Goal: Task Accomplishment & Management: Use online tool/utility

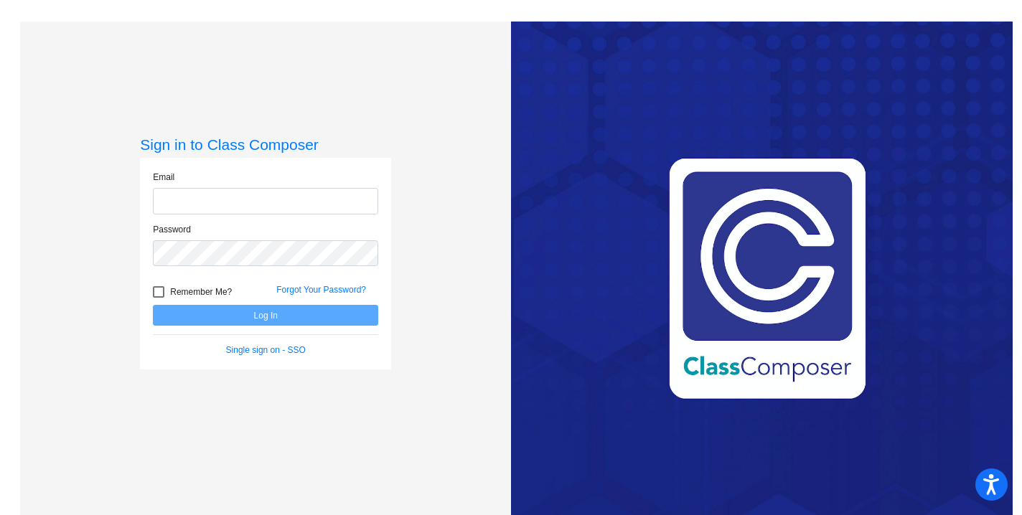
type input "[EMAIL_ADDRESS][DOMAIN_NAME]"
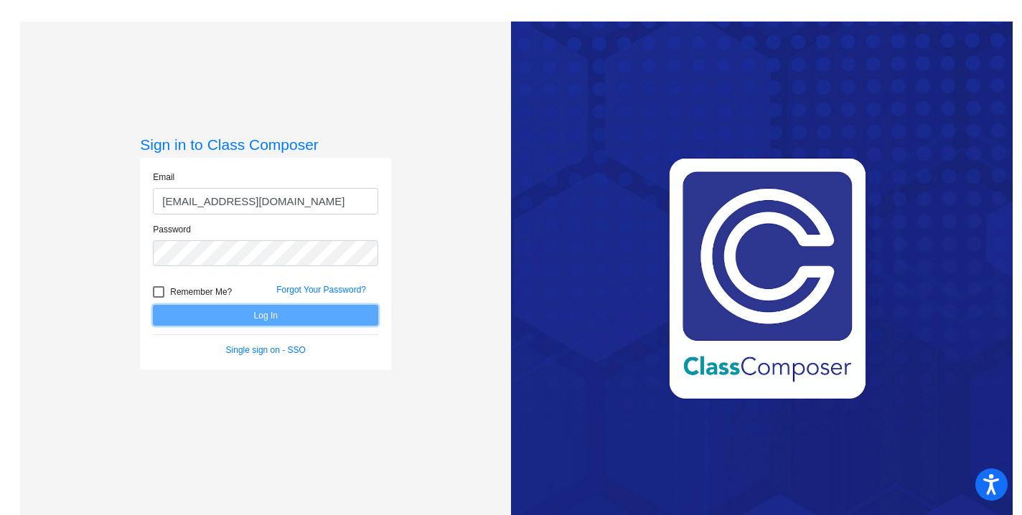
click at [286, 318] on button "Log In" at bounding box center [265, 315] width 225 height 21
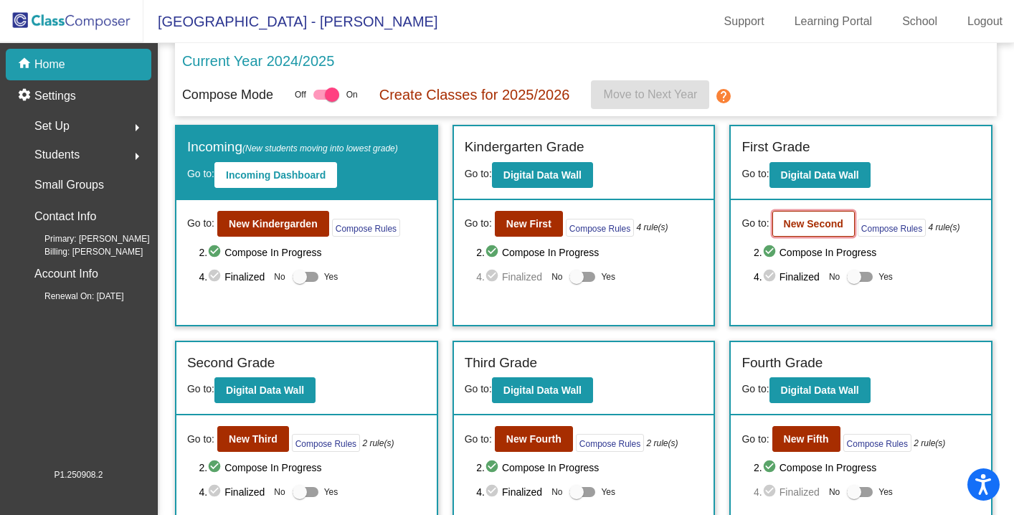
click at [799, 223] on b "New Second" at bounding box center [814, 223] width 60 height 11
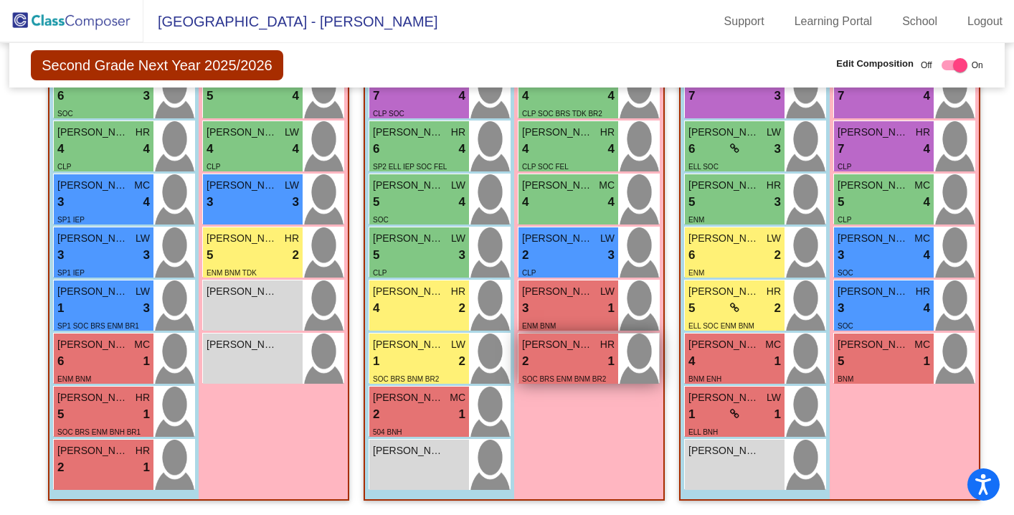
click at [556, 353] on div "2 lock do_not_disturb_alt 1" at bounding box center [568, 361] width 93 height 19
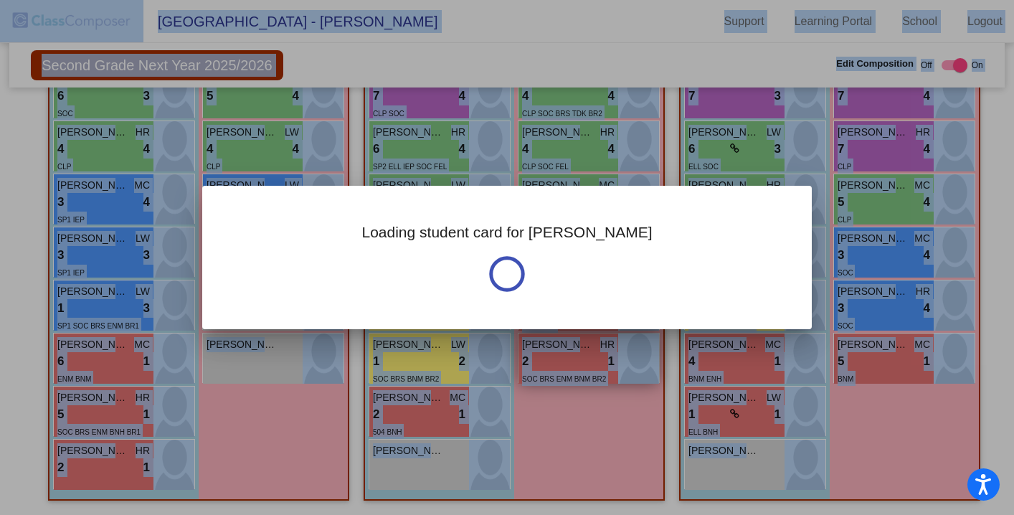
click at [556, 353] on div at bounding box center [507, 257] width 1014 height 515
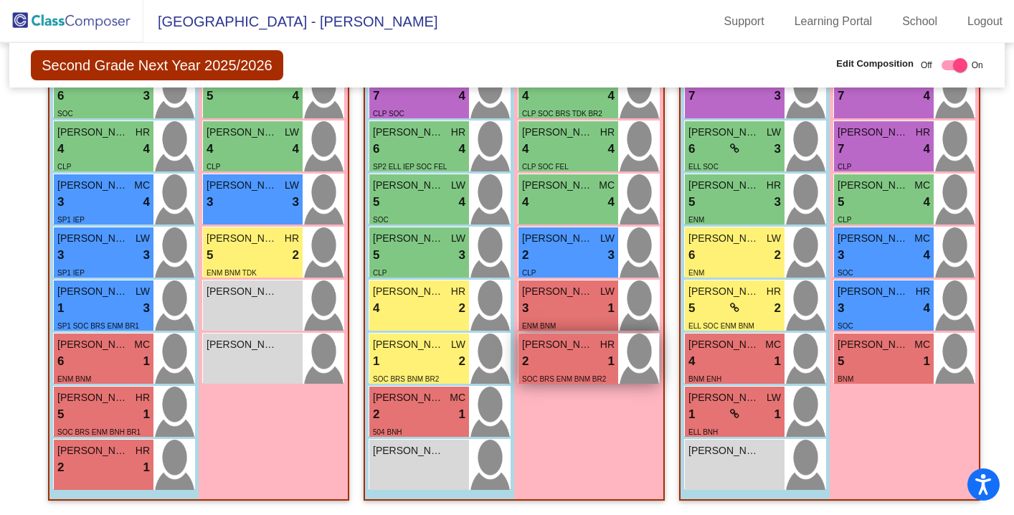
click at [556, 354] on div "2 lock do_not_disturb_alt 1" at bounding box center [568, 361] width 93 height 19
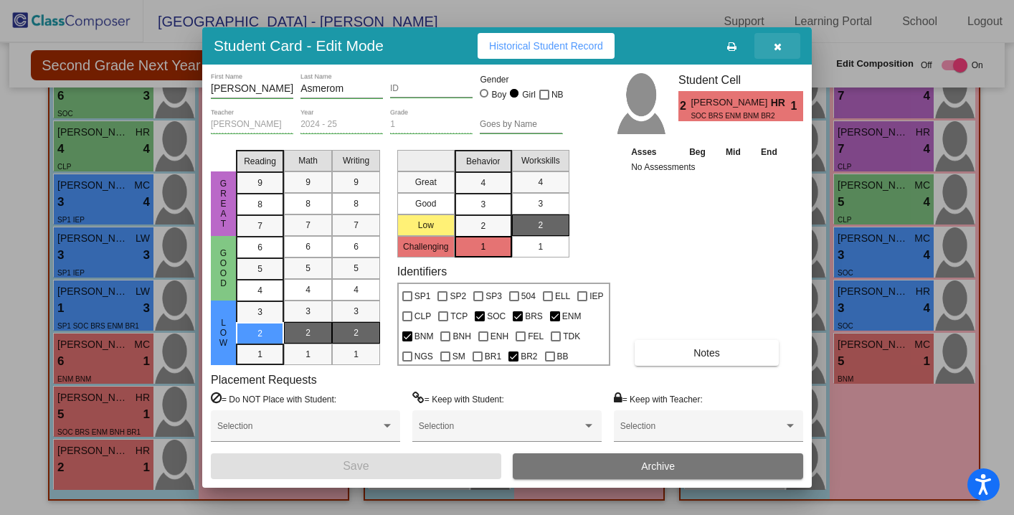
click at [778, 48] on icon "button" at bounding box center [778, 47] width 8 height 10
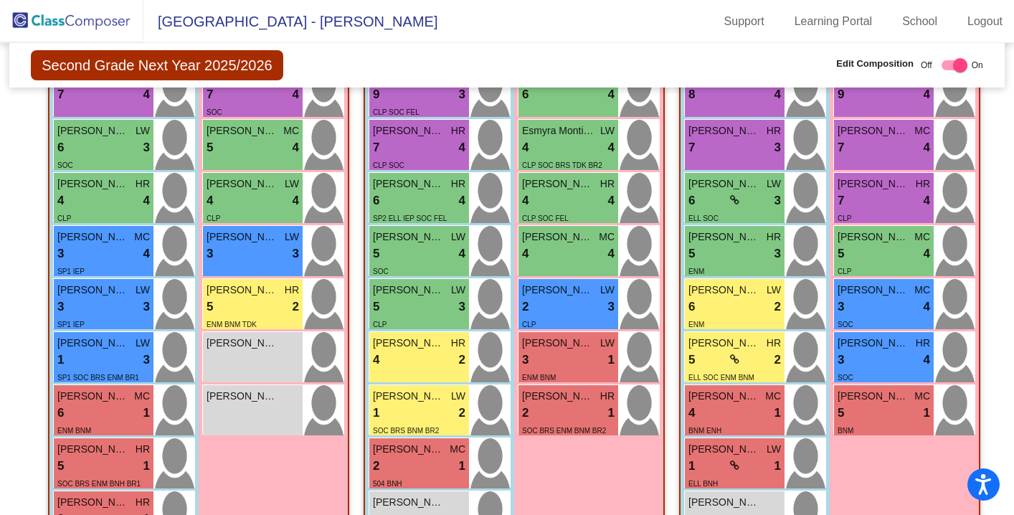
scroll to position [494, 0]
